Goal: Find specific page/section: Find specific page/section

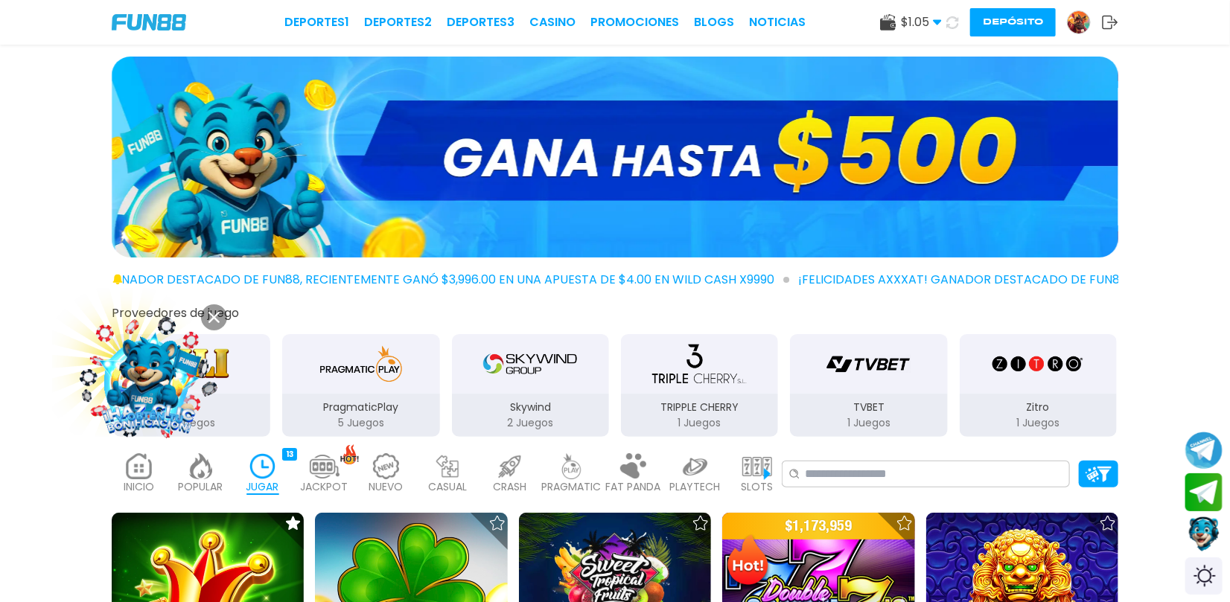
click at [151, 412] on img at bounding box center [149, 379] width 135 height 135
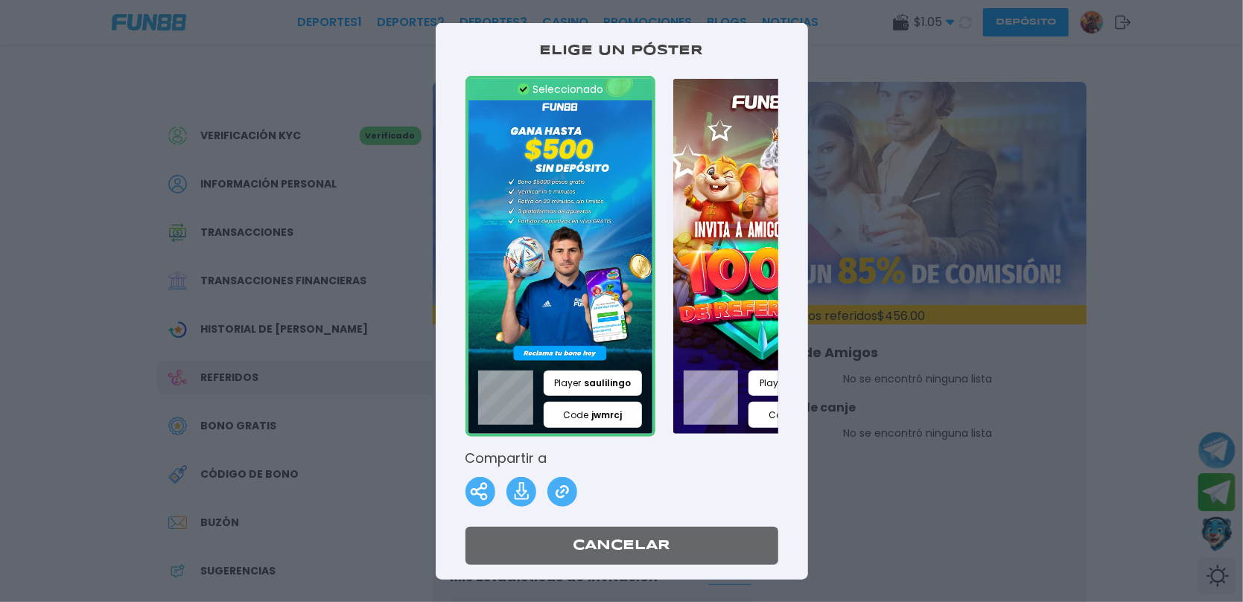
click at [570, 493] on img at bounding box center [562, 492] width 30 height 30
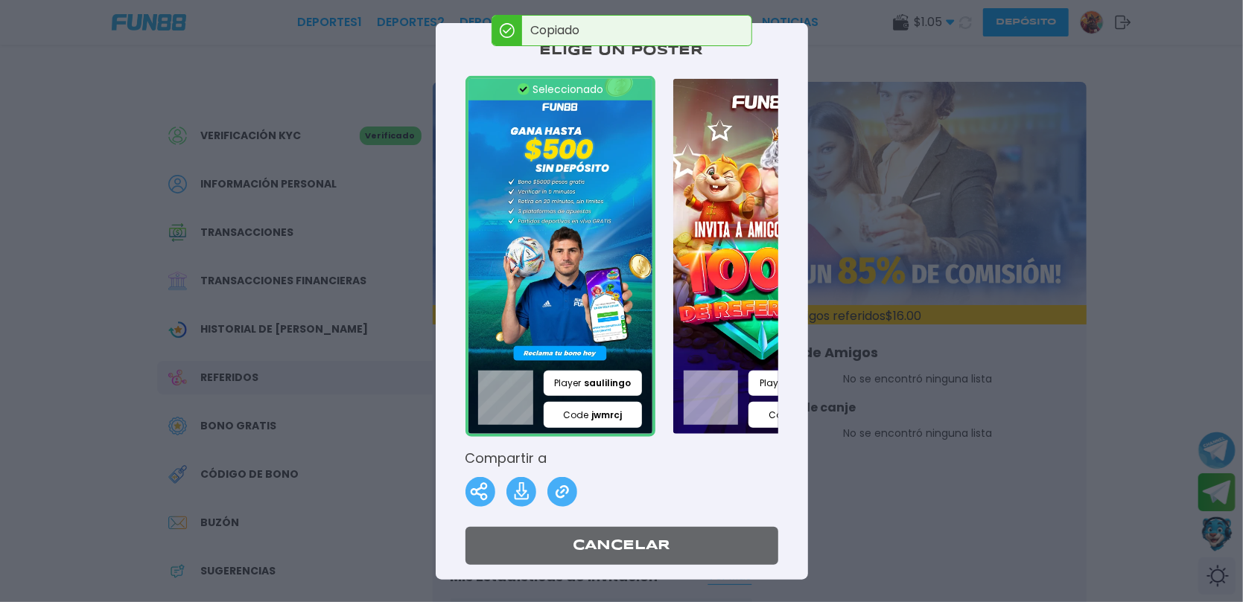
click at [480, 487] on img at bounding box center [480, 492] width 30 height 30
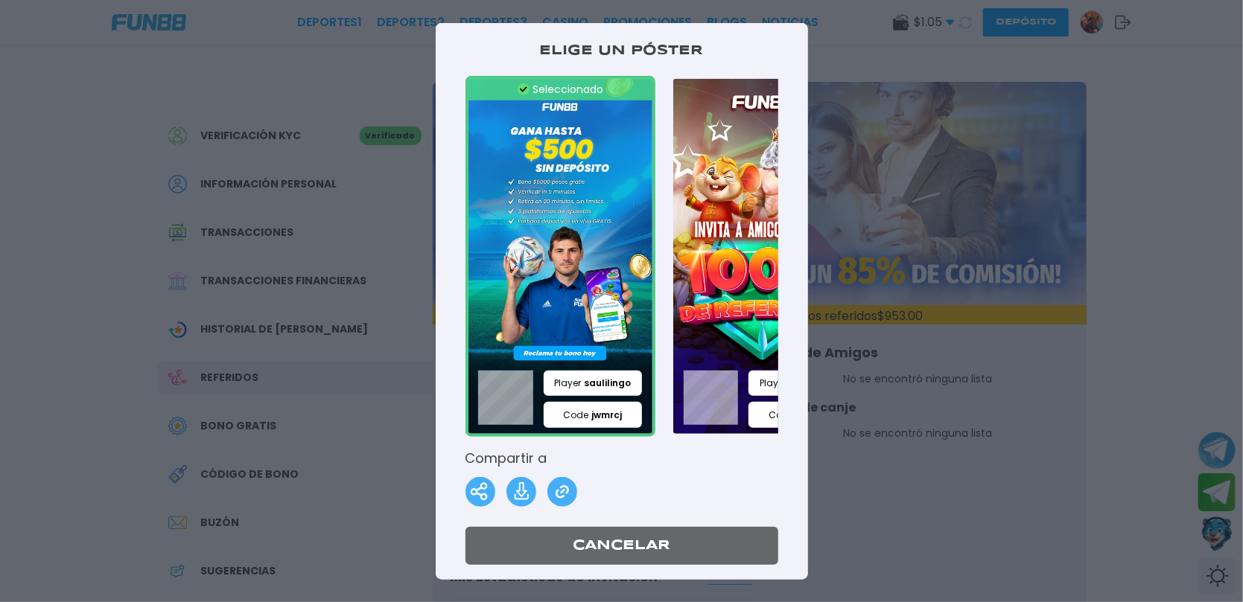
click at [561, 491] on img at bounding box center [562, 492] width 30 height 30
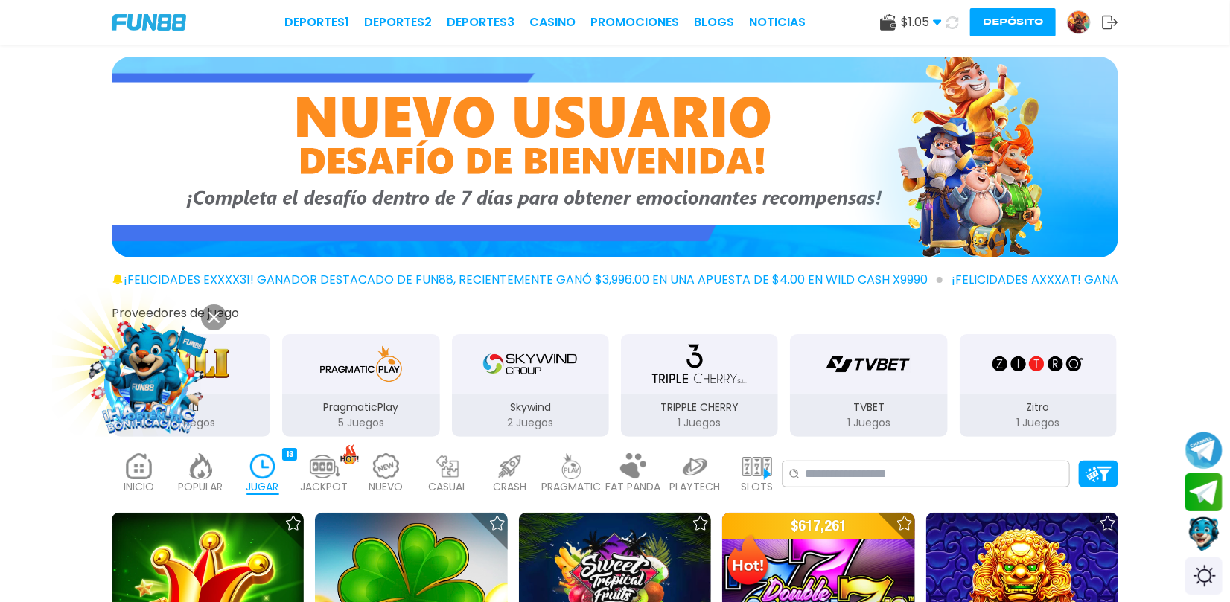
click at [167, 389] on img at bounding box center [149, 379] width 135 height 135
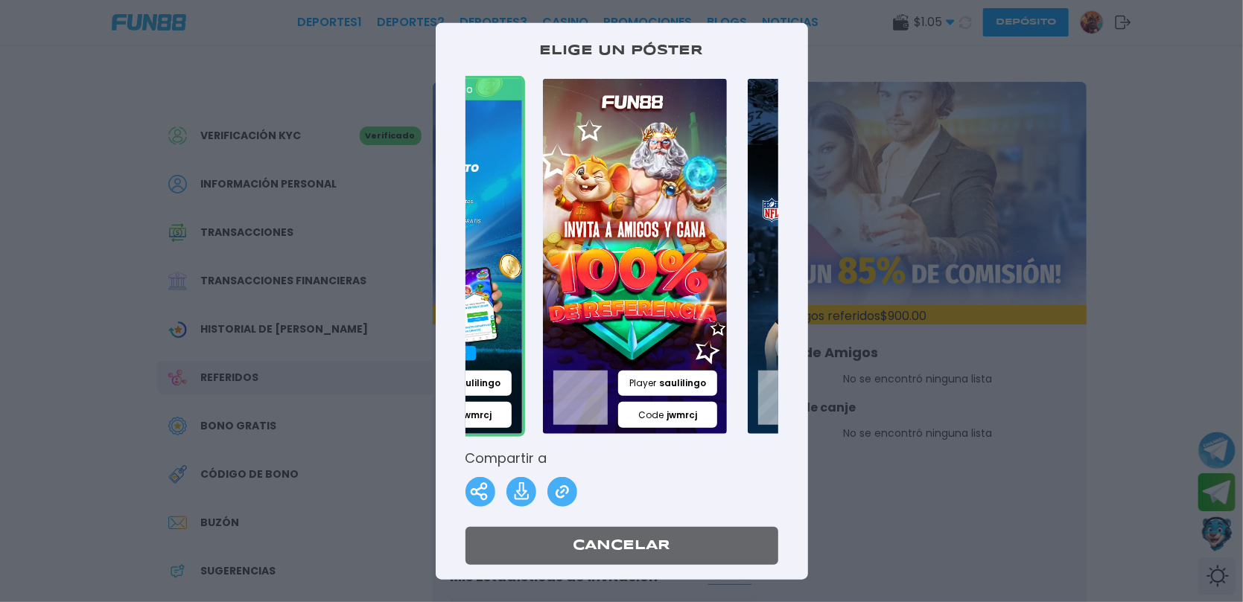
scroll to position [0, 129]
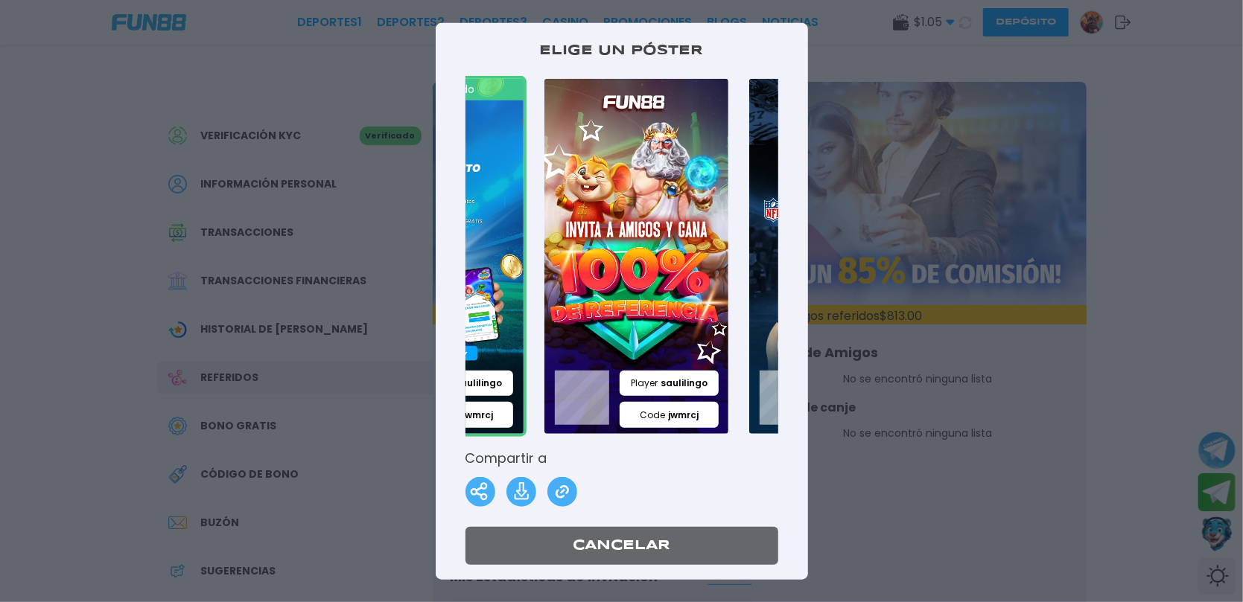
click at [620, 249] on img at bounding box center [636, 255] width 190 height 361
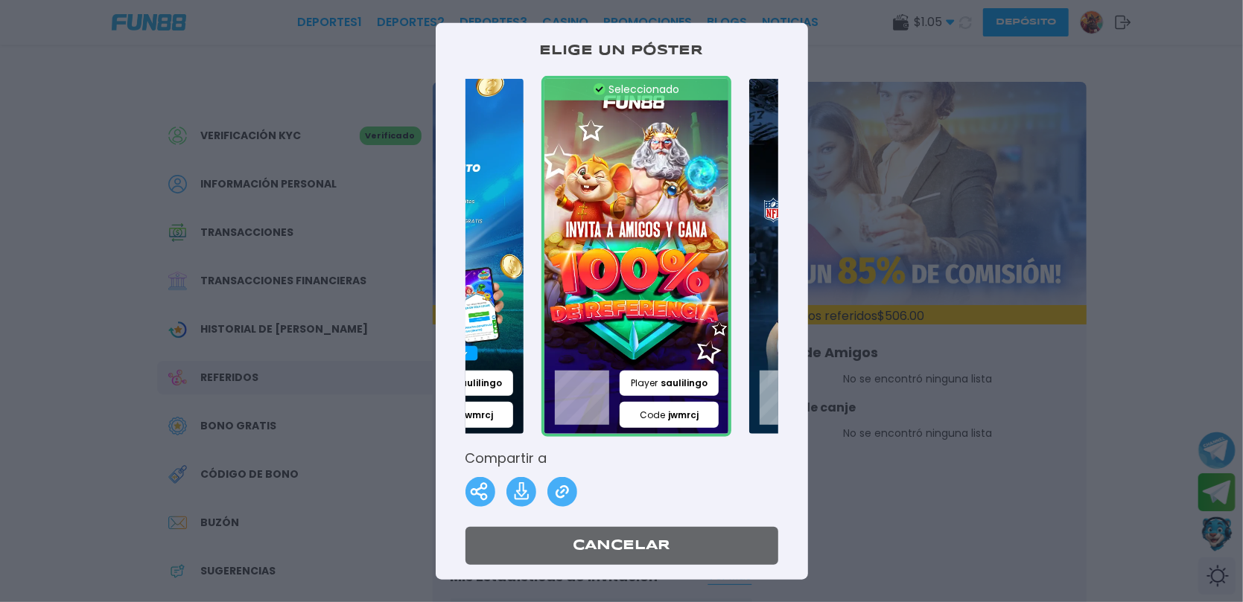
drag, startPoint x: 641, startPoint y: 422, endPoint x: 653, endPoint y: 412, distance: 15.8
click at [653, 412] on div "Player saulilingo Code jwmrcj" at bounding box center [636, 399] width 190 height 75
click at [561, 492] on img at bounding box center [562, 492] width 30 height 30
